Goal: Navigation & Orientation: Find specific page/section

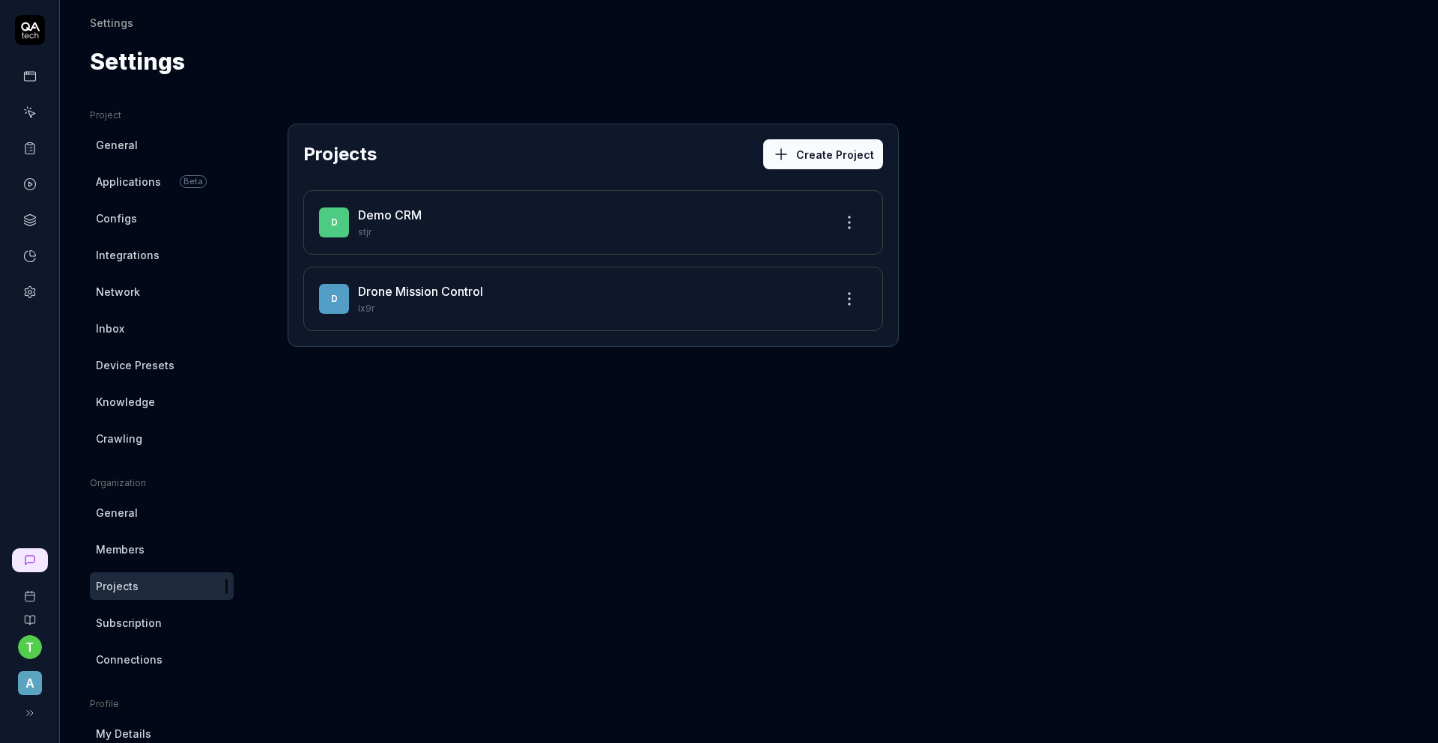
click at [413, 289] on link "Drone Mission Control" at bounding box center [420, 291] width 125 height 15
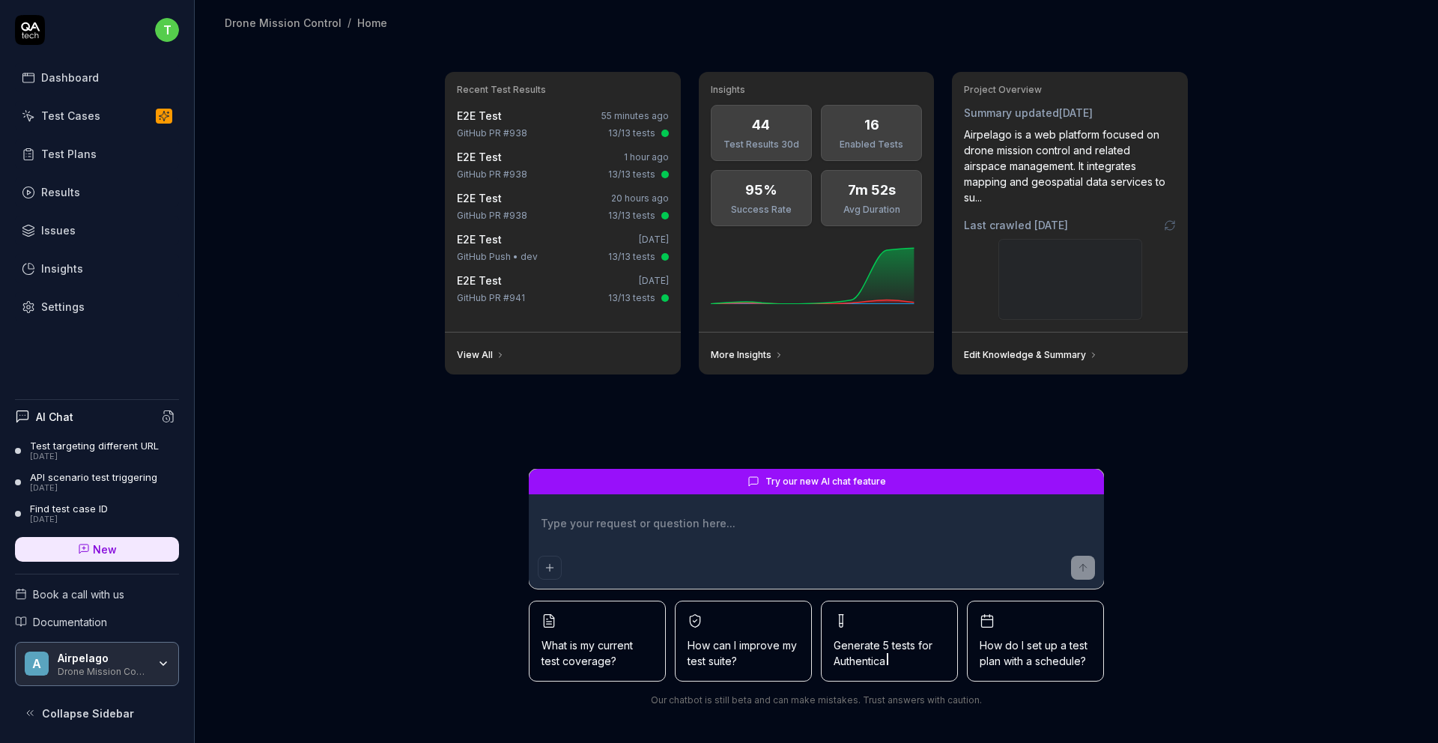
type textarea "*"
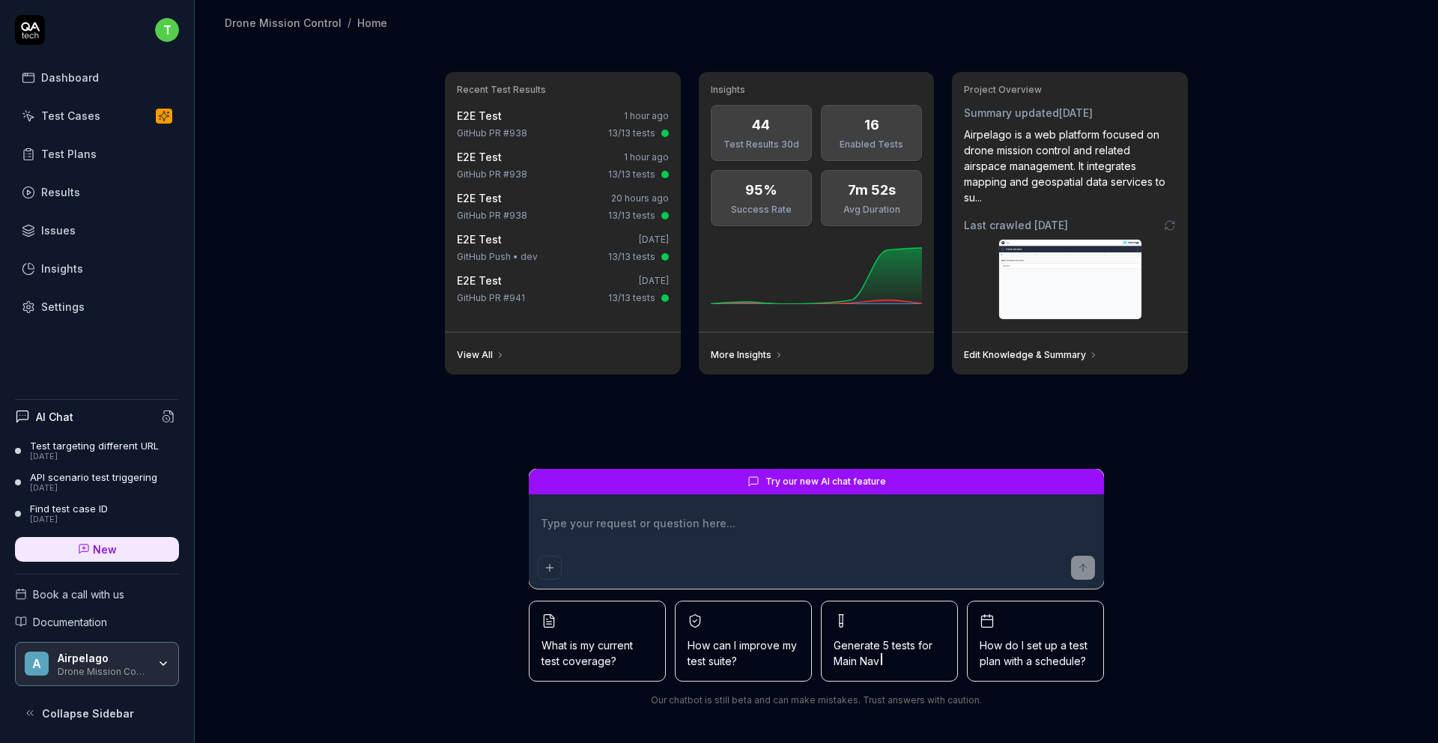
click at [74, 115] on div "Test Cases" at bounding box center [70, 116] width 59 height 16
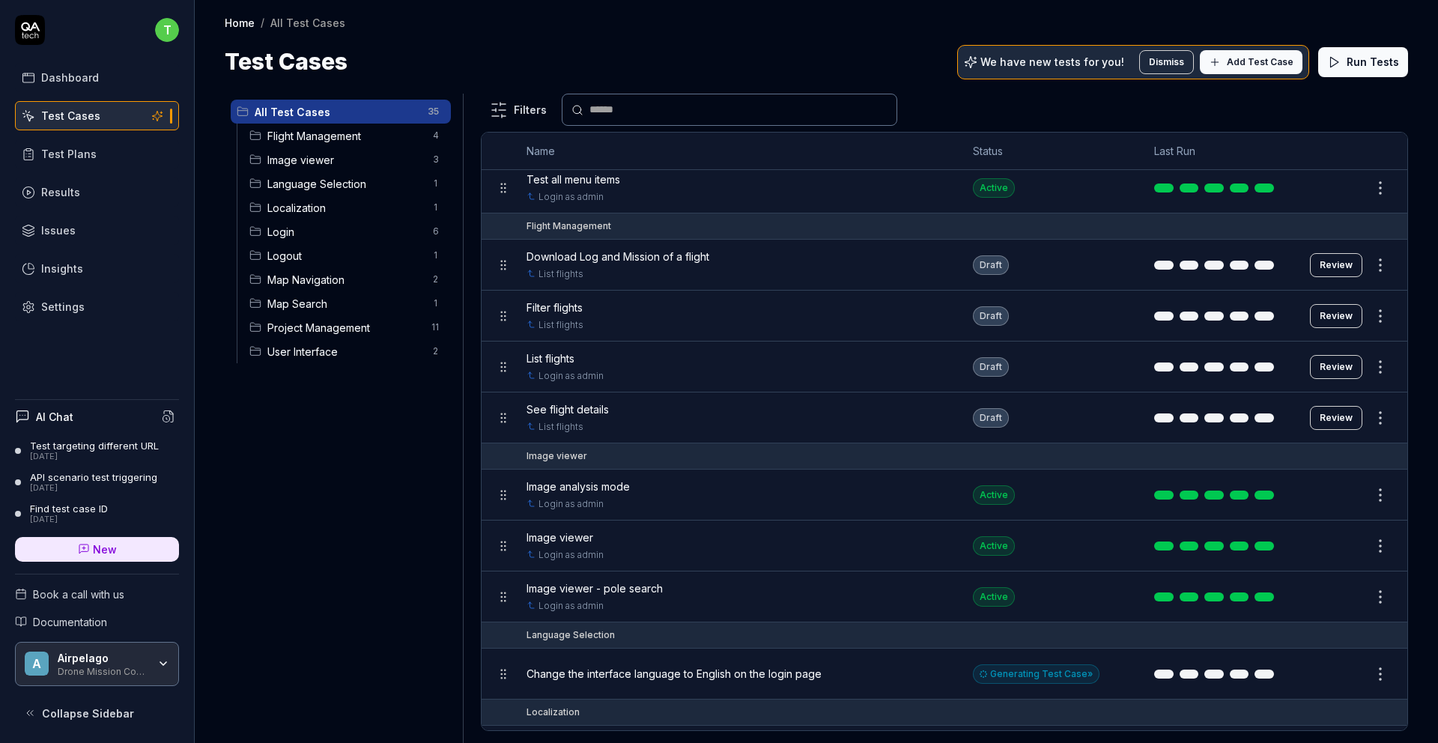
scroll to position [136, 0]
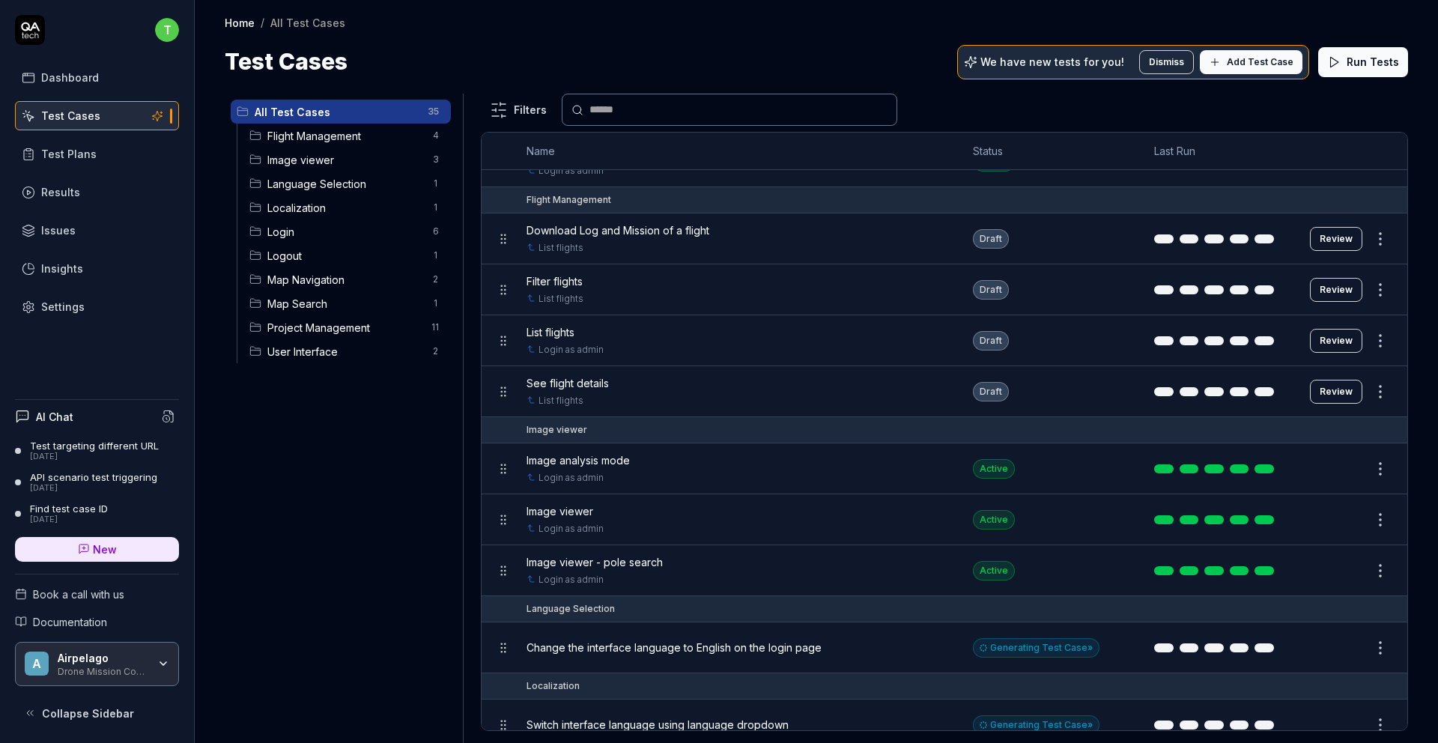
click at [608, 455] on span "Image analysis mode" at bounding box center [577, 460] width 103 height 16
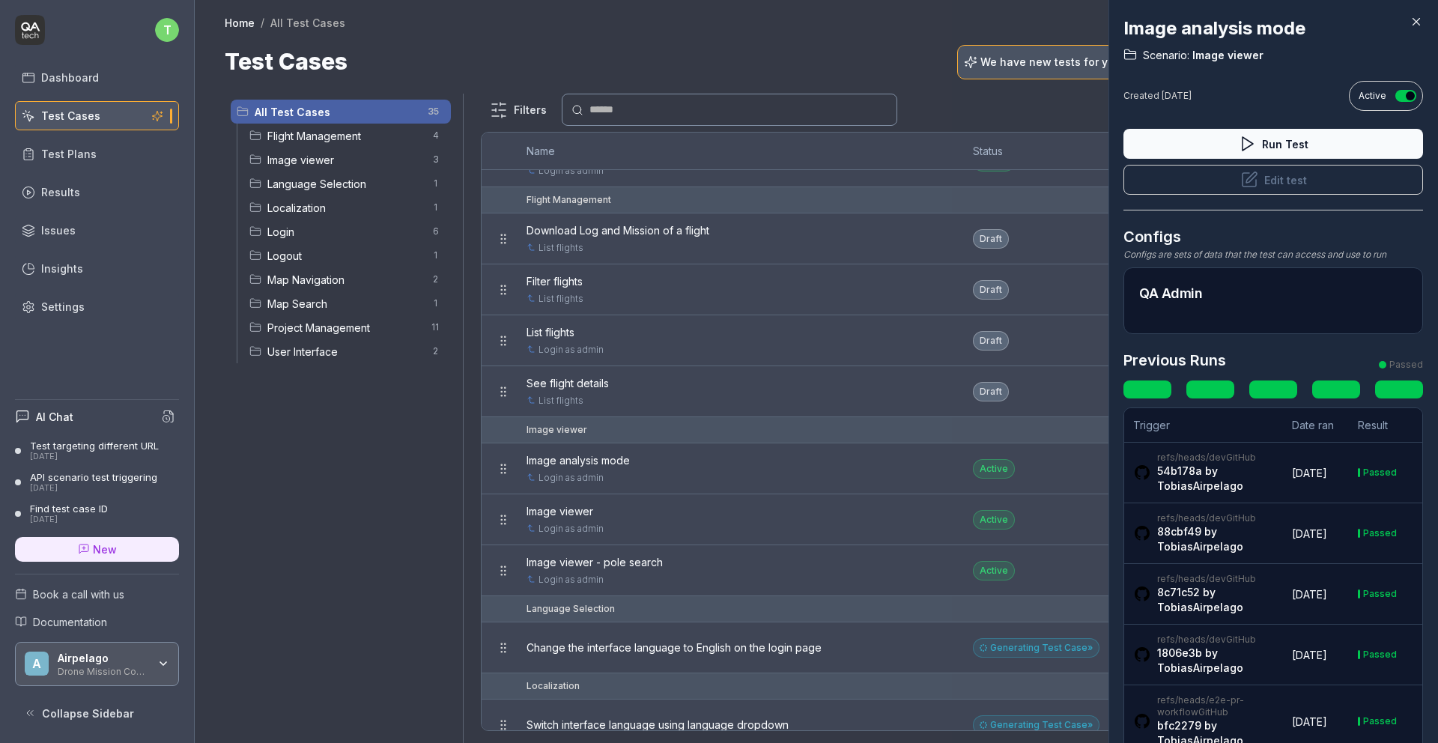
click at [1400, 381] on link at bounding box center [1399, 389] width 48 height 18
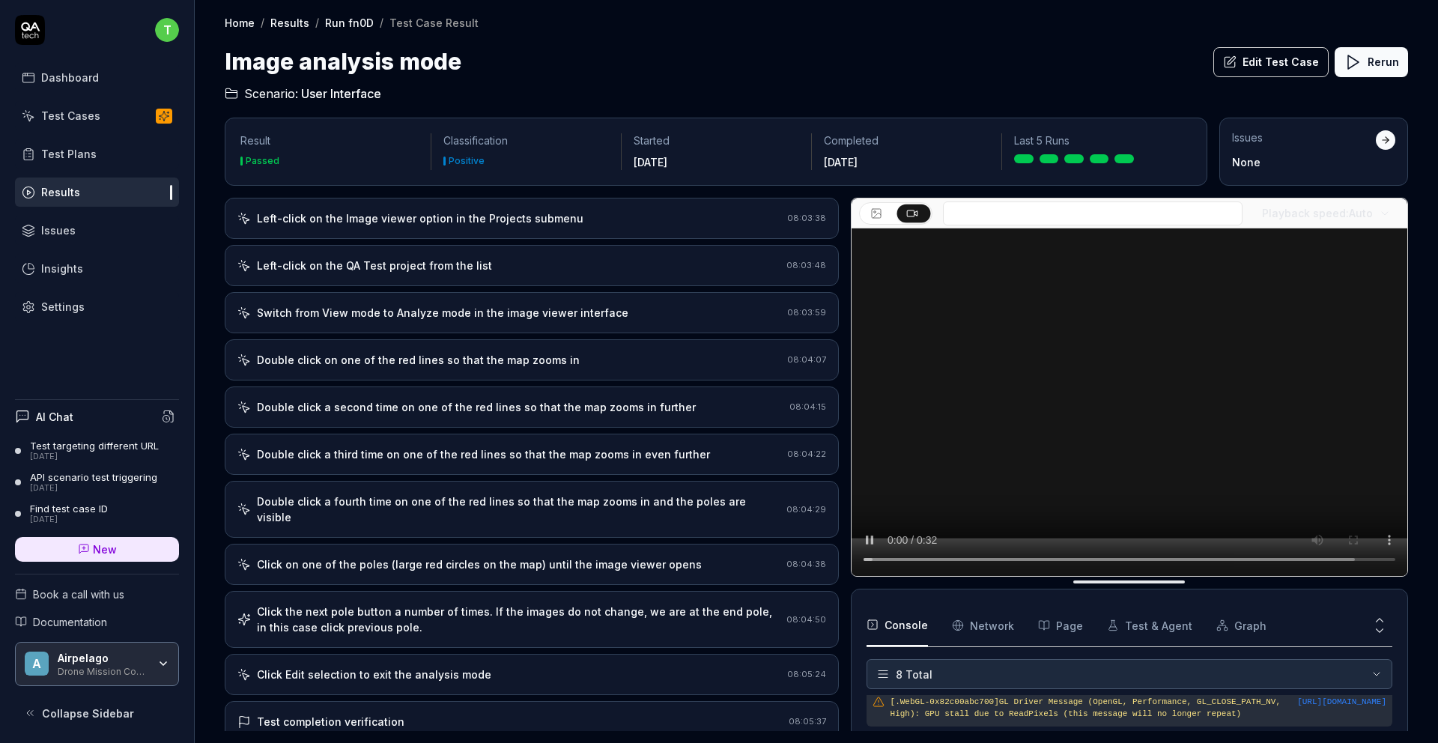
scroll to position [119, 0]
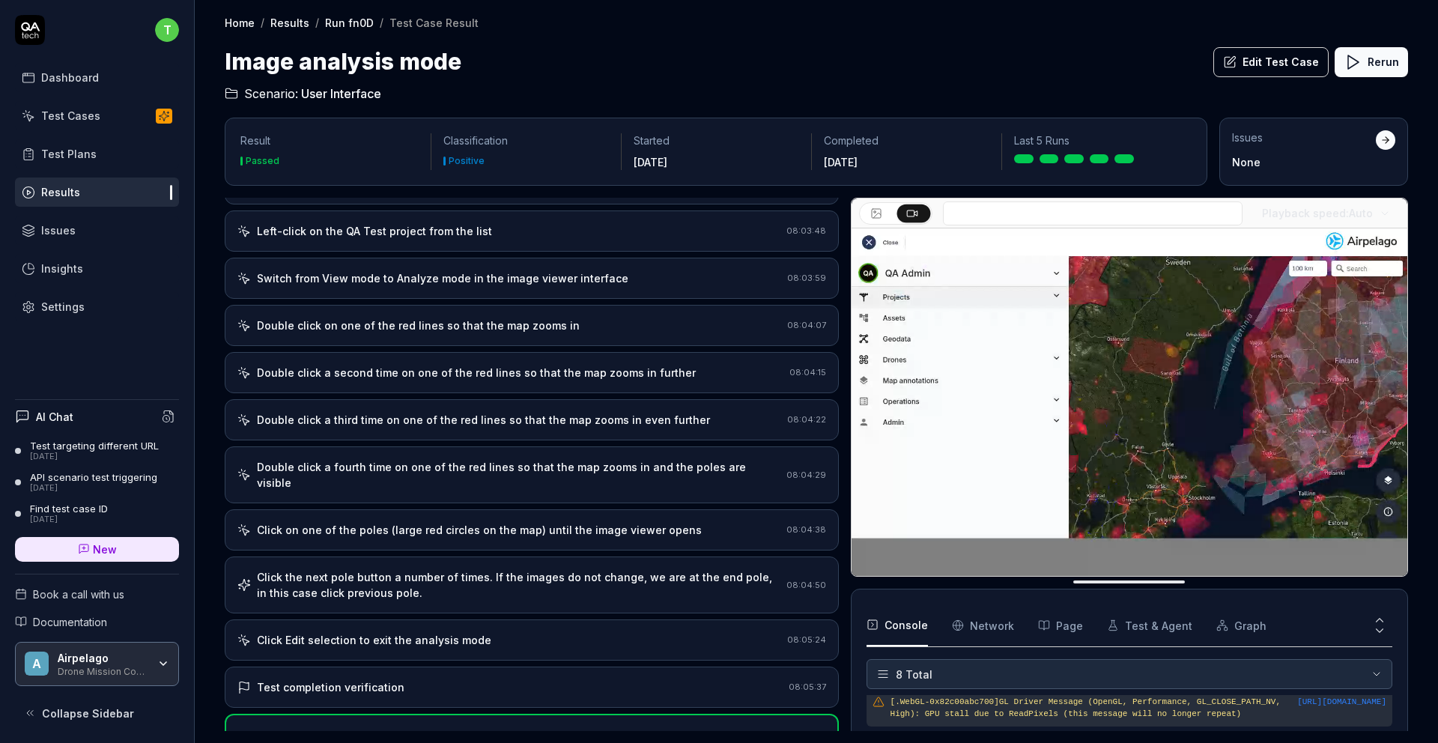
click at [421, 522] on div "Click on one of the poles (large red circles on the map) until the image viewer…" at bounding box center [479, 530] width 445 height 16
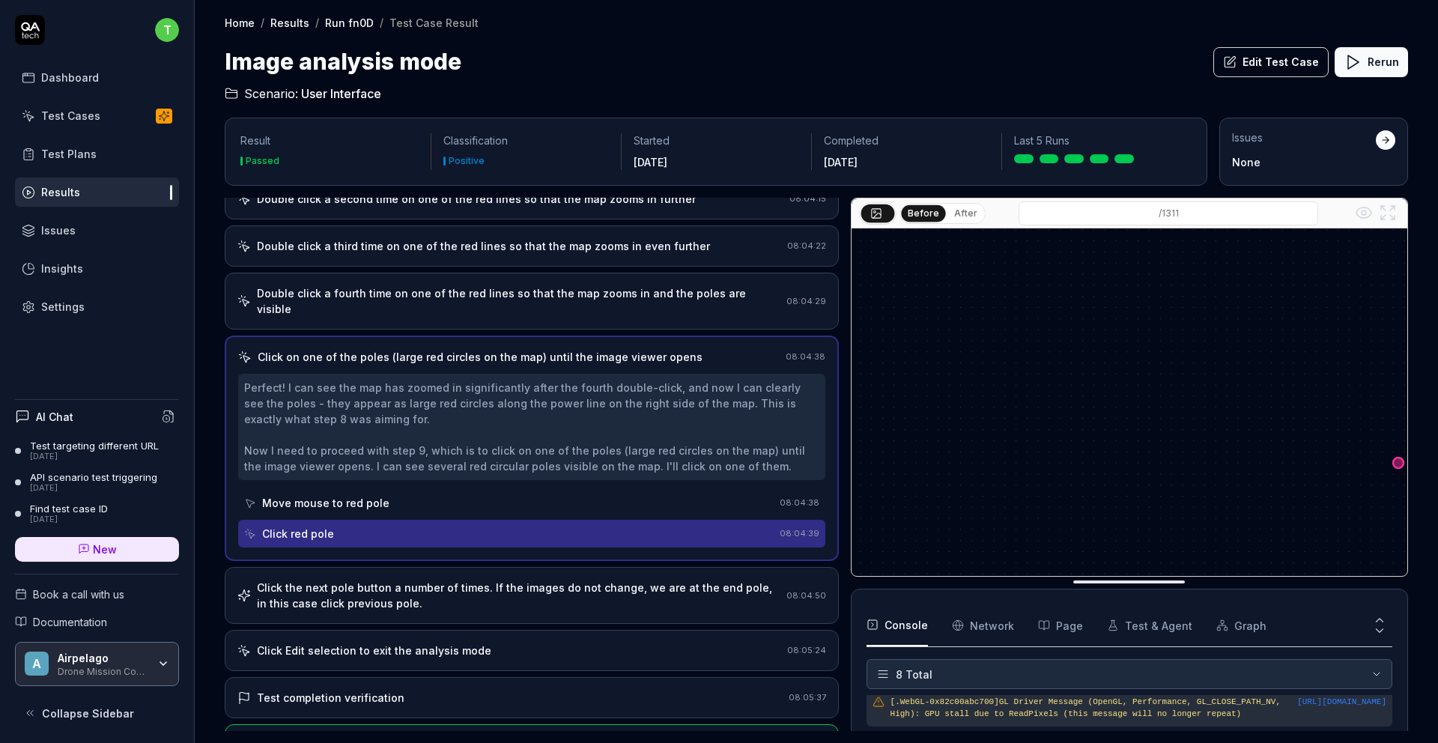
scroll to position [327, 0]
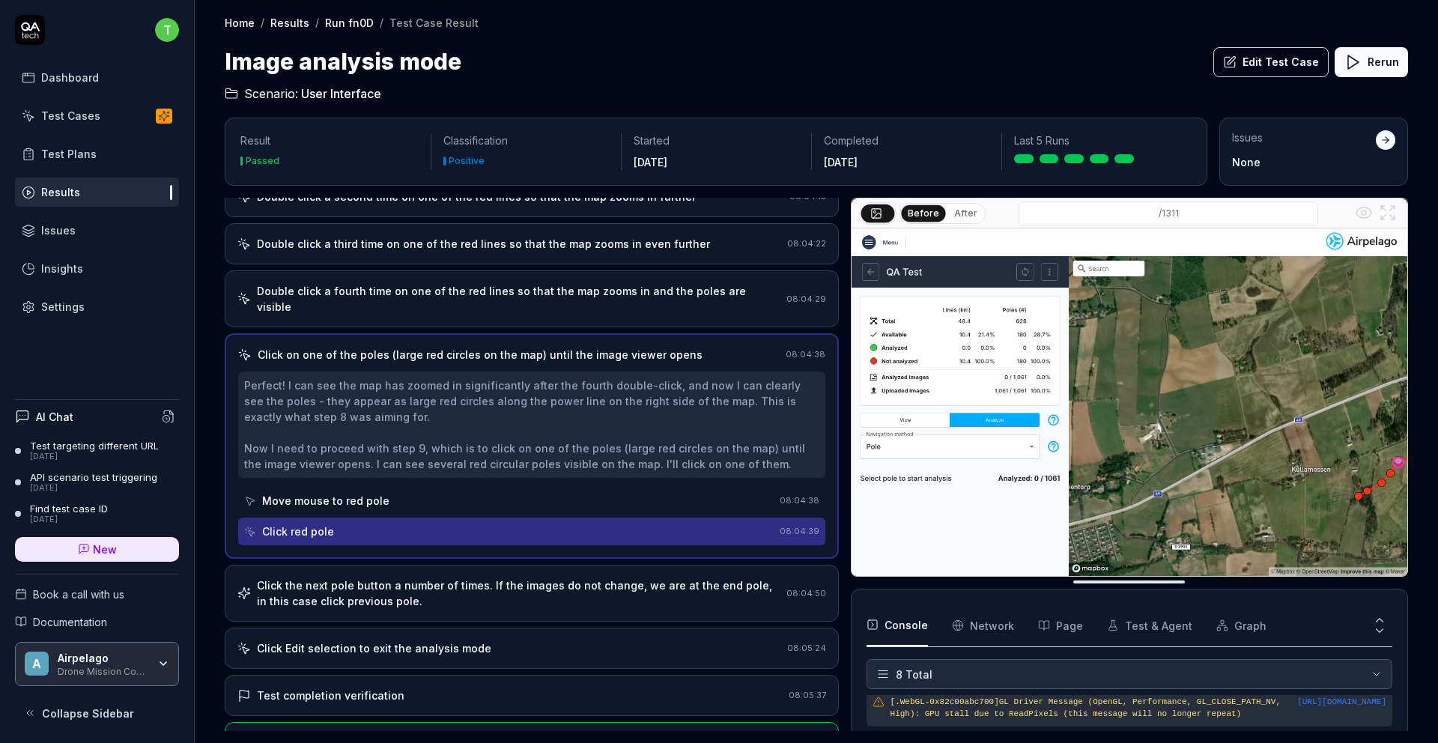
click at [59, 112] on div "Test Cases" at bounding box center [70, 116] width 59 height 16
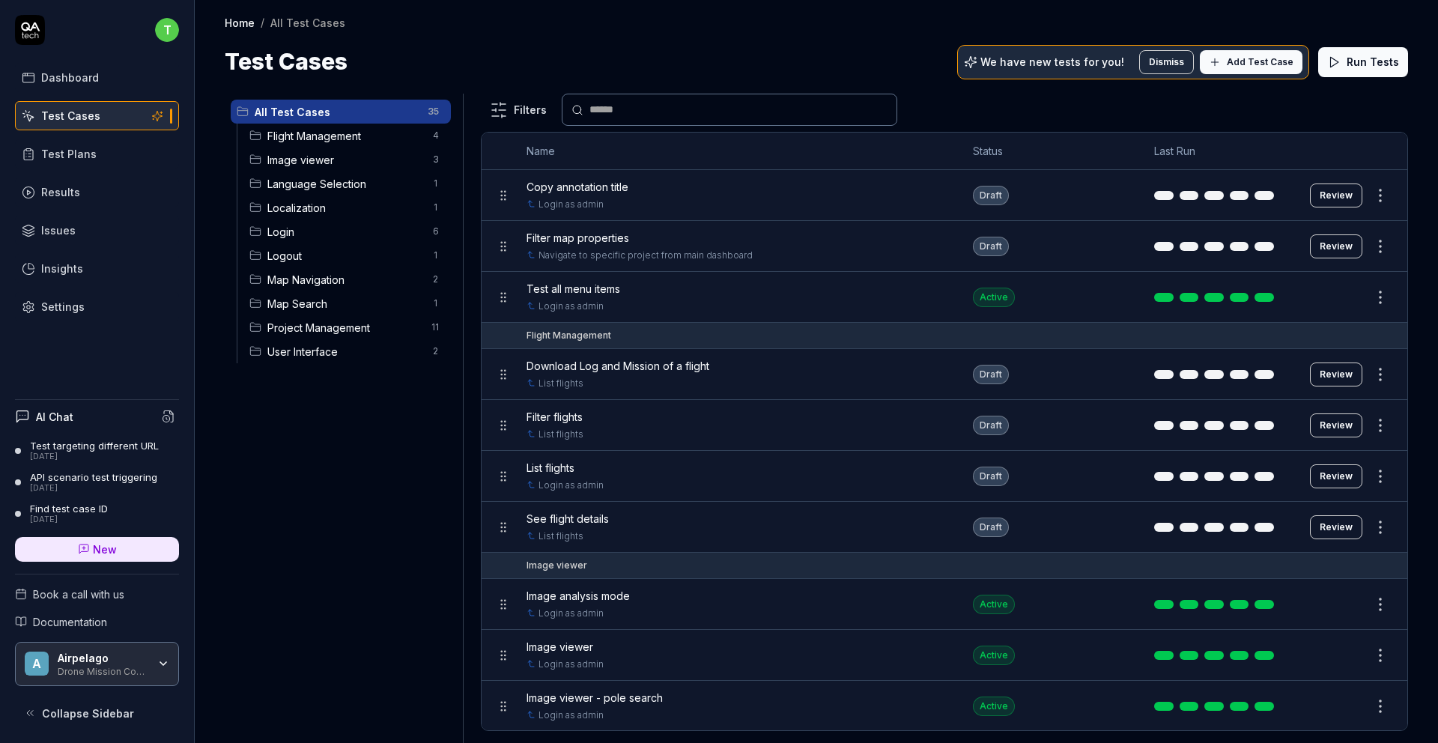
click at [565, 410] on span "Filter flights" at bounding box center [554, 417] width 56 height 16
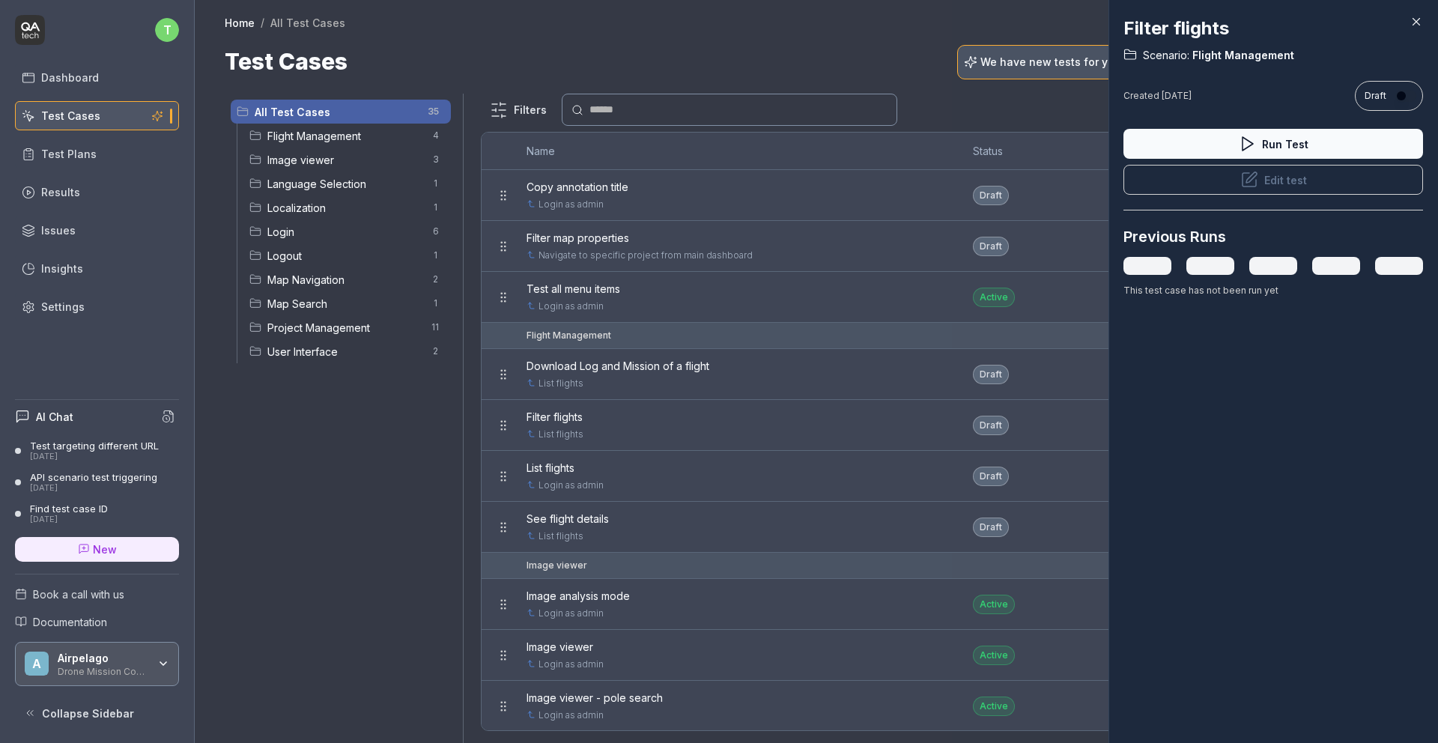
click at [1247, 180] on icon at bounding box center [1250, 177] width 10 height 10
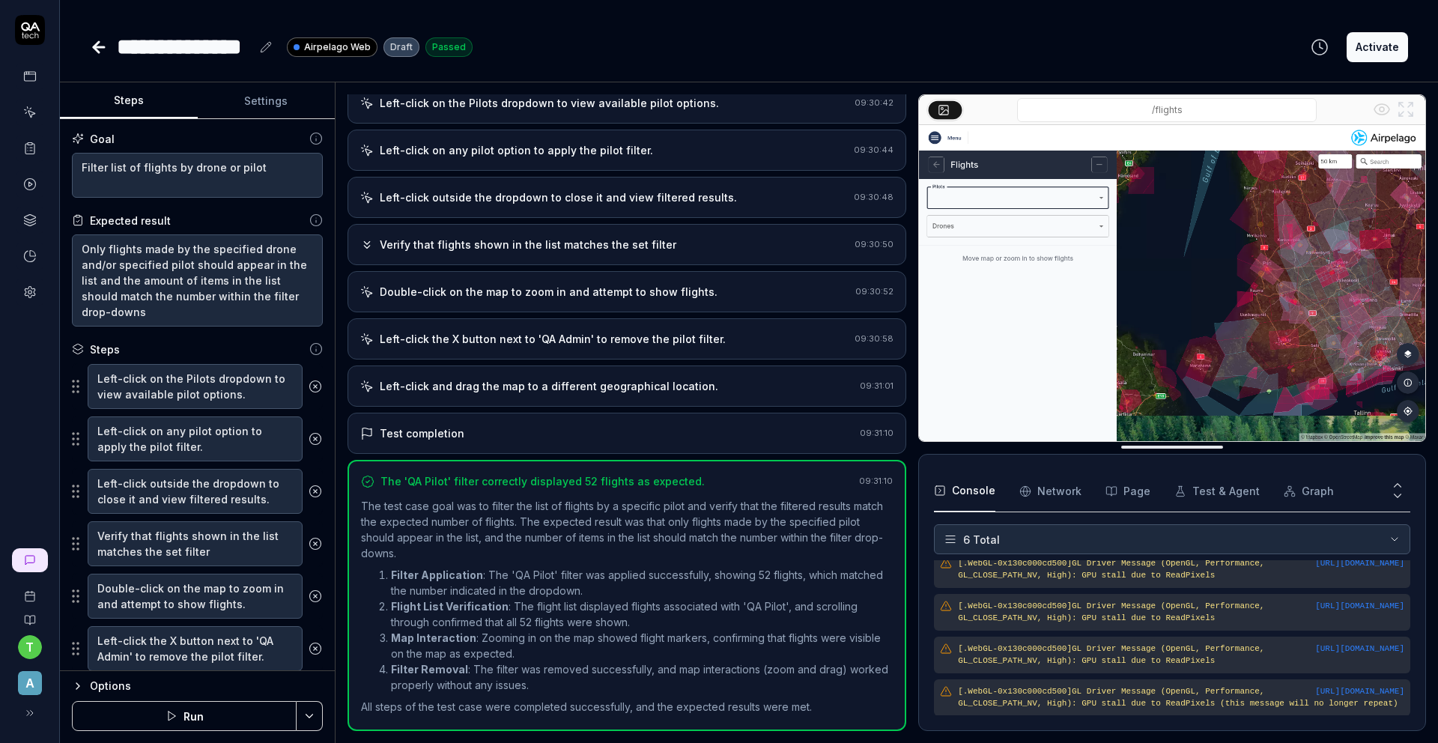
scroll to position [94, 0]
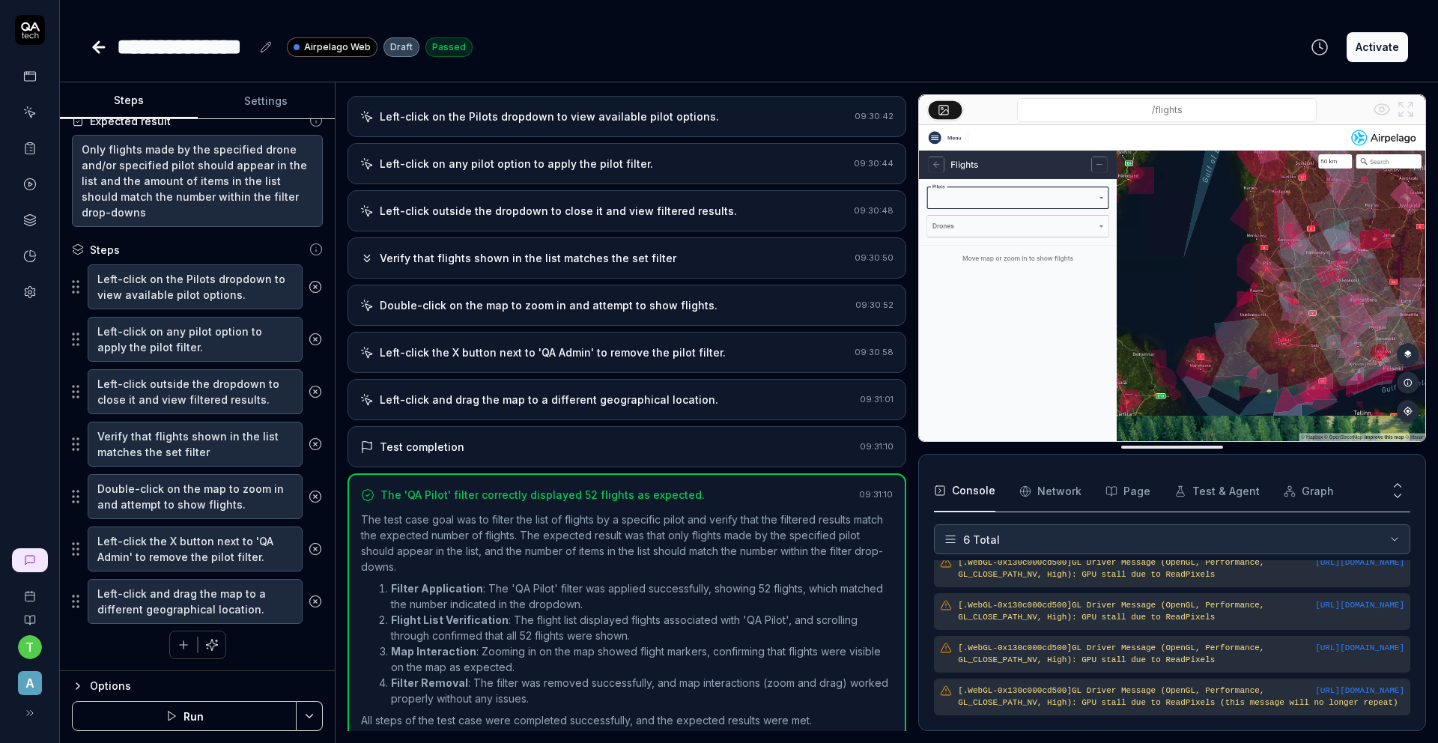
scroll to position [82, 0]
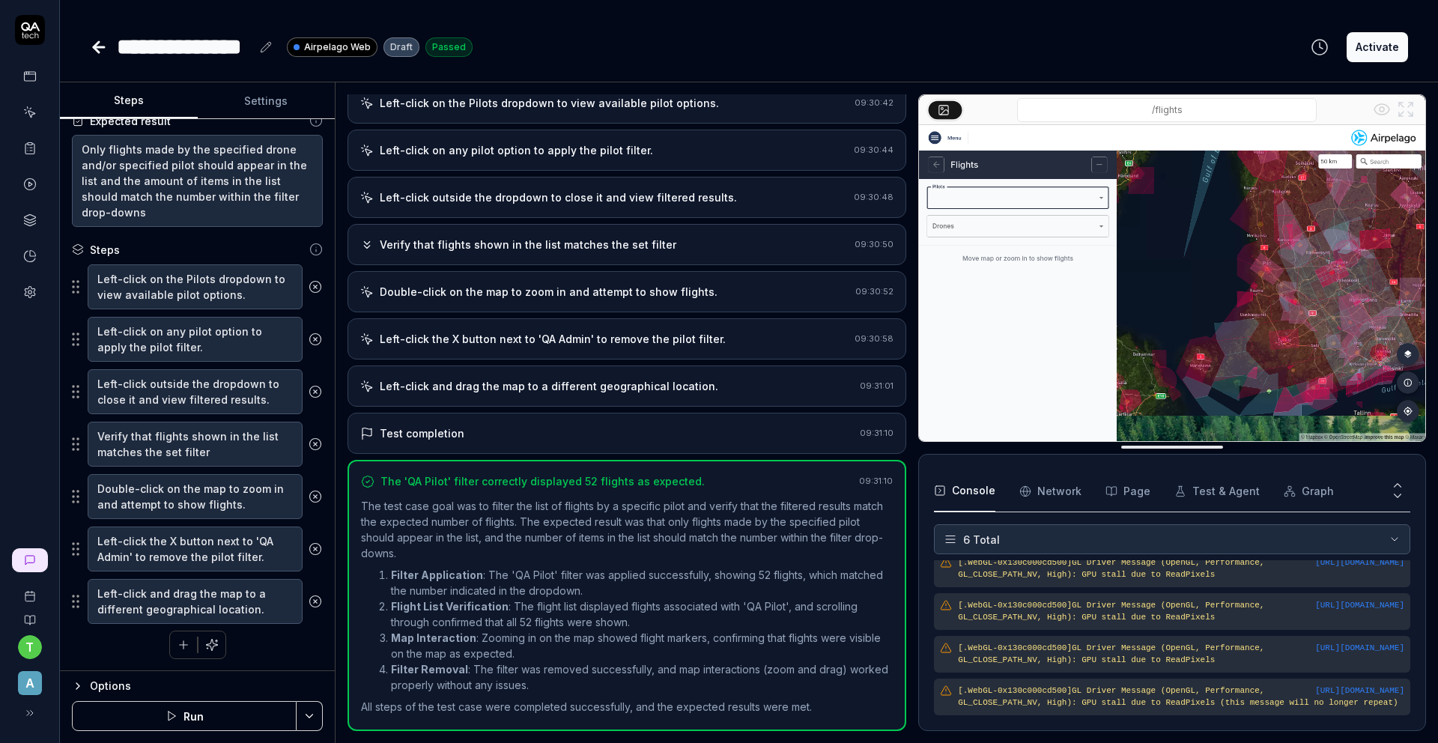
click at [97, 38] on icon at bounding box center [99, 47] width 18 height 18
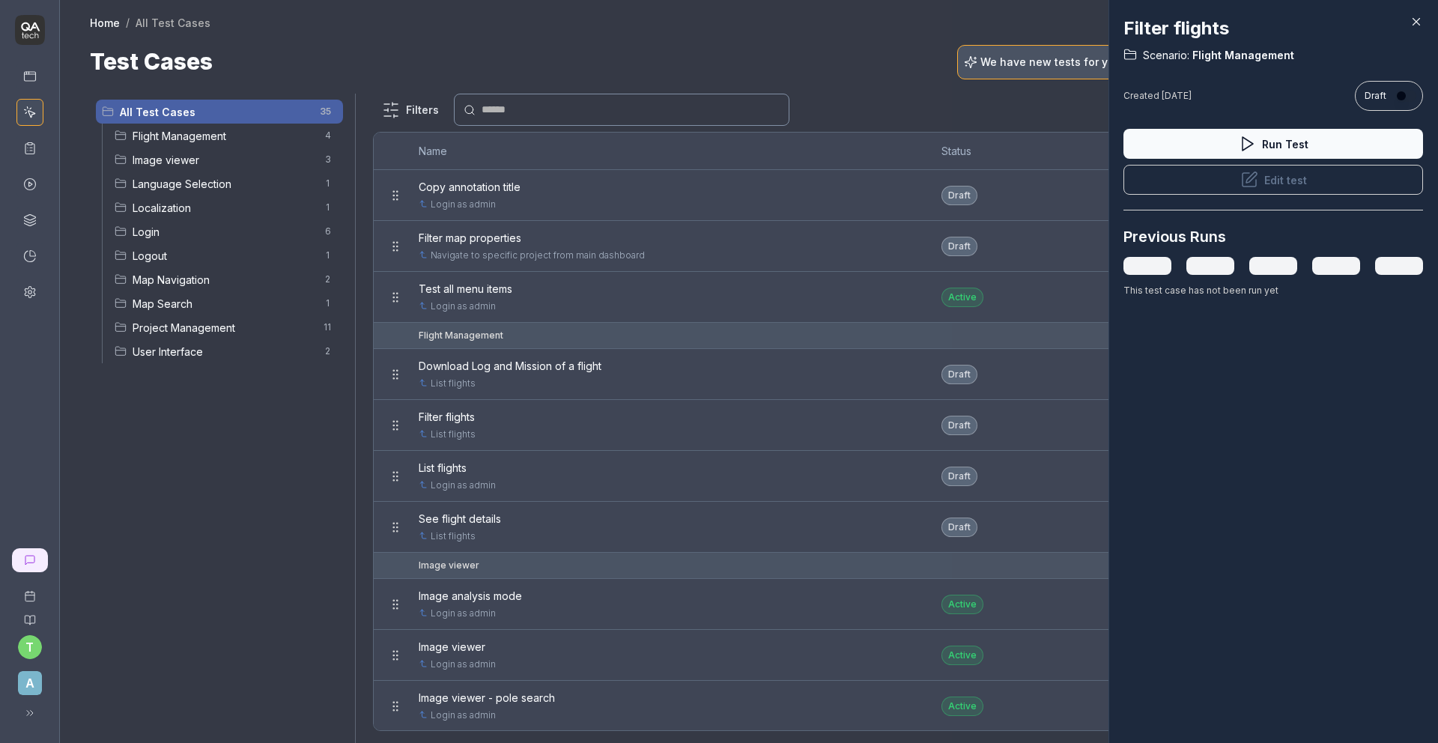
click at [1417, 22] on icon at bounding box center [1415, 21] width 13 height 13
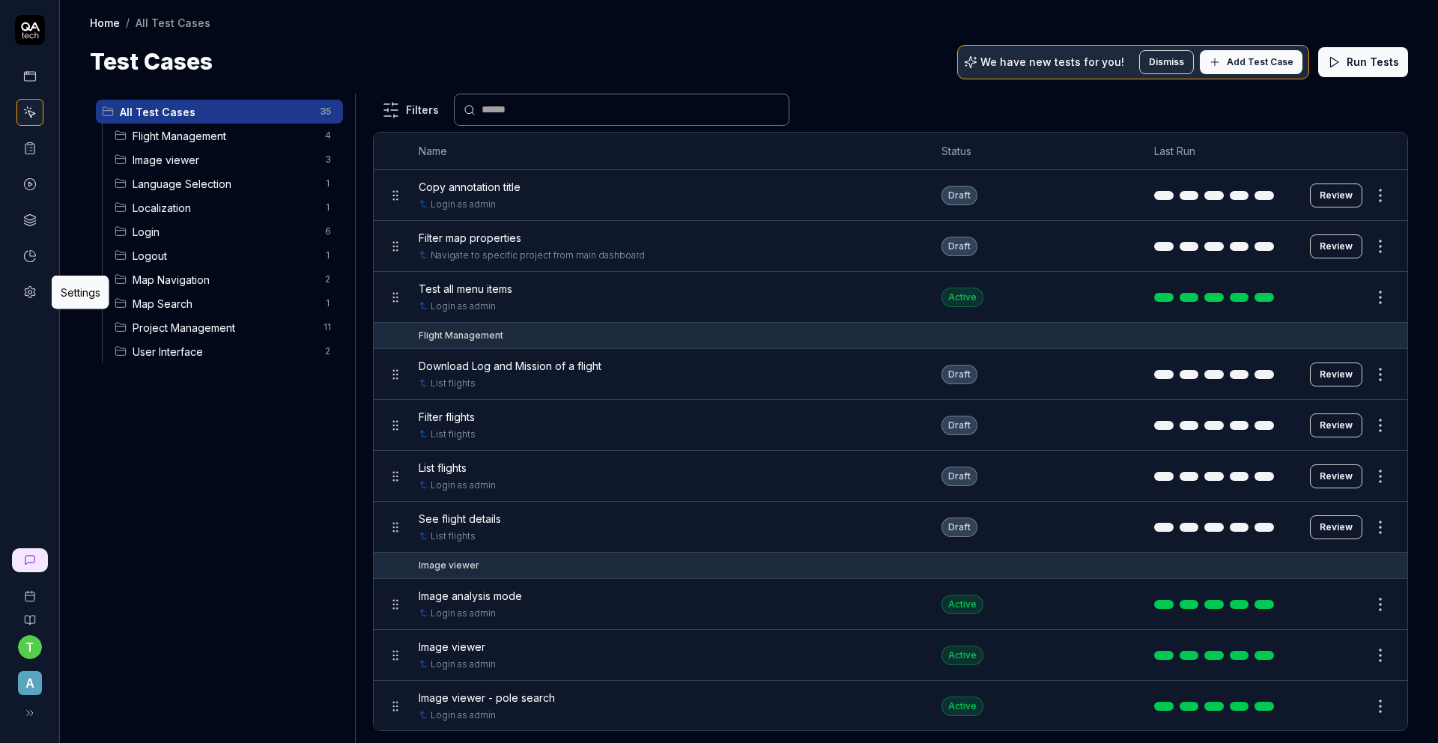
click at [31, 293] on icon at bounding box center [29, 291] width 13 height 13
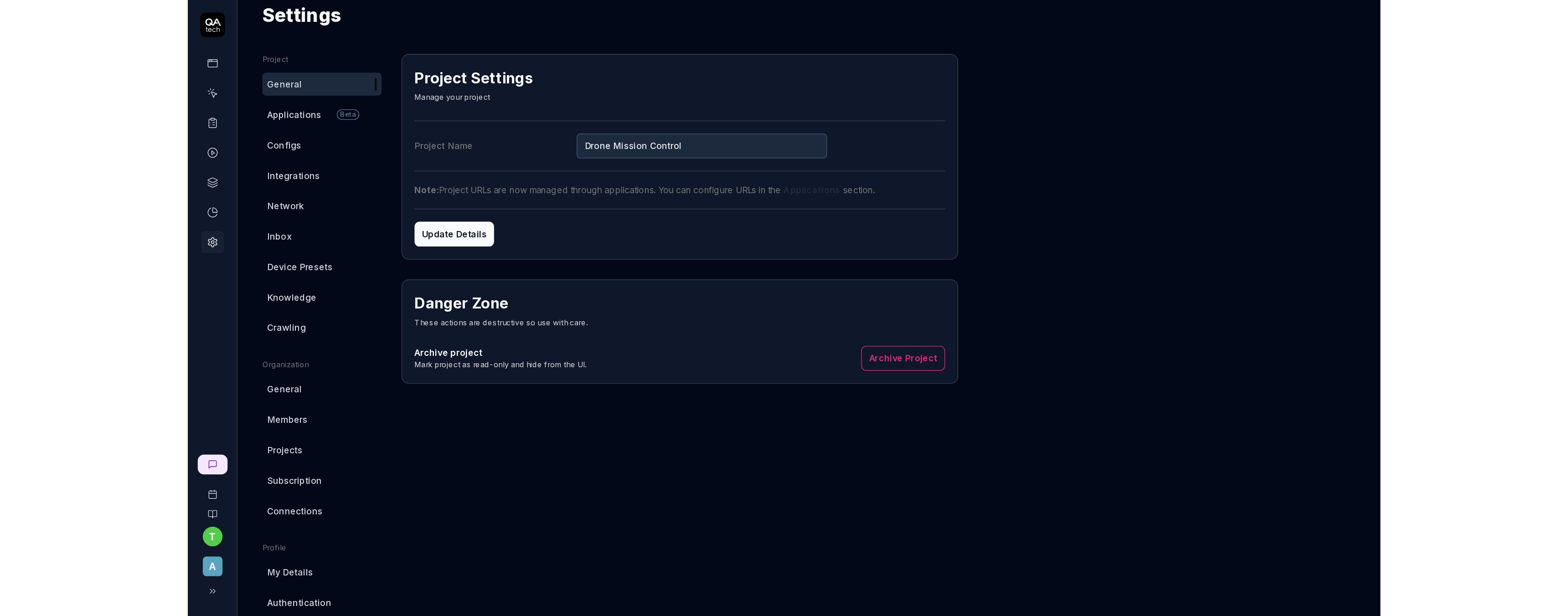
scroll to position [26, 0]
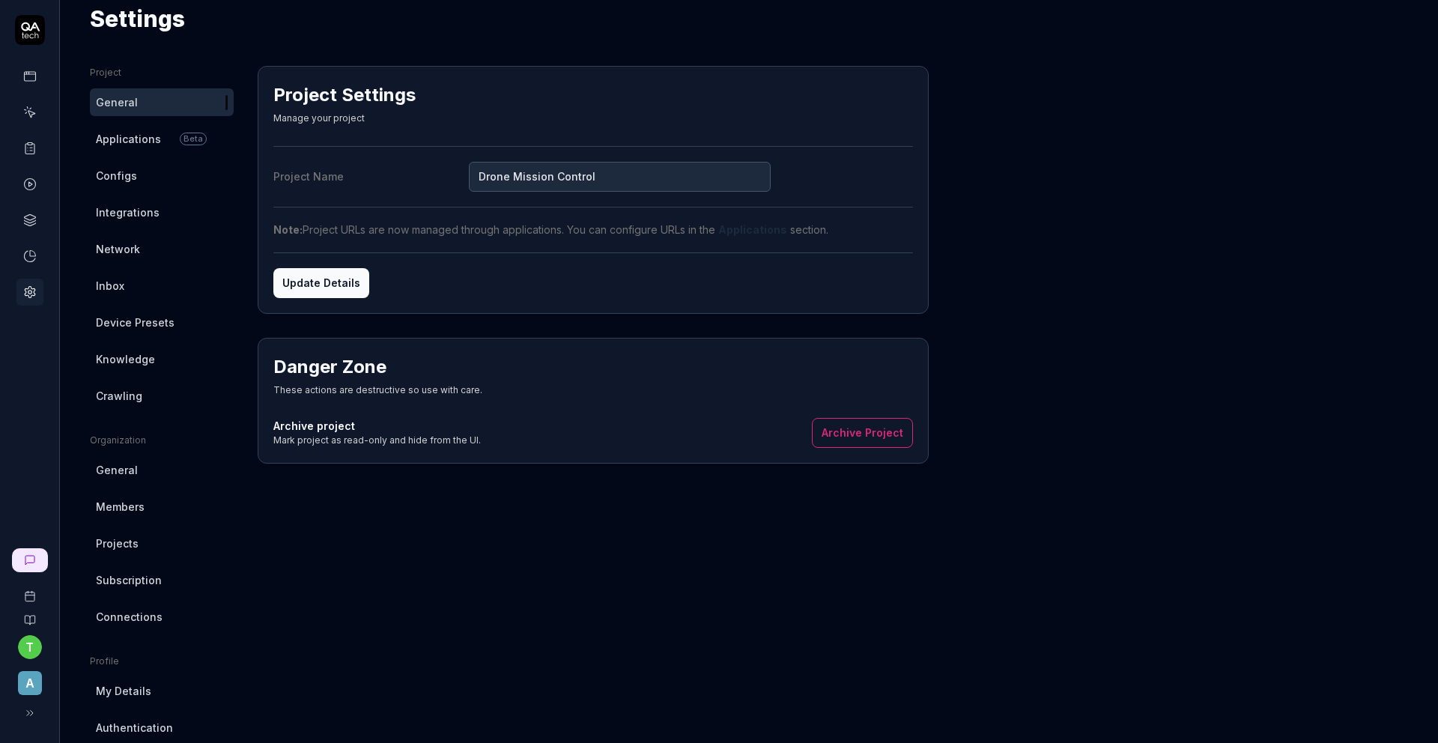
click at [131, 367] on link "Knowledge" at bounding box center [162, 359] width 144 height 28
